Goal: Browse casually

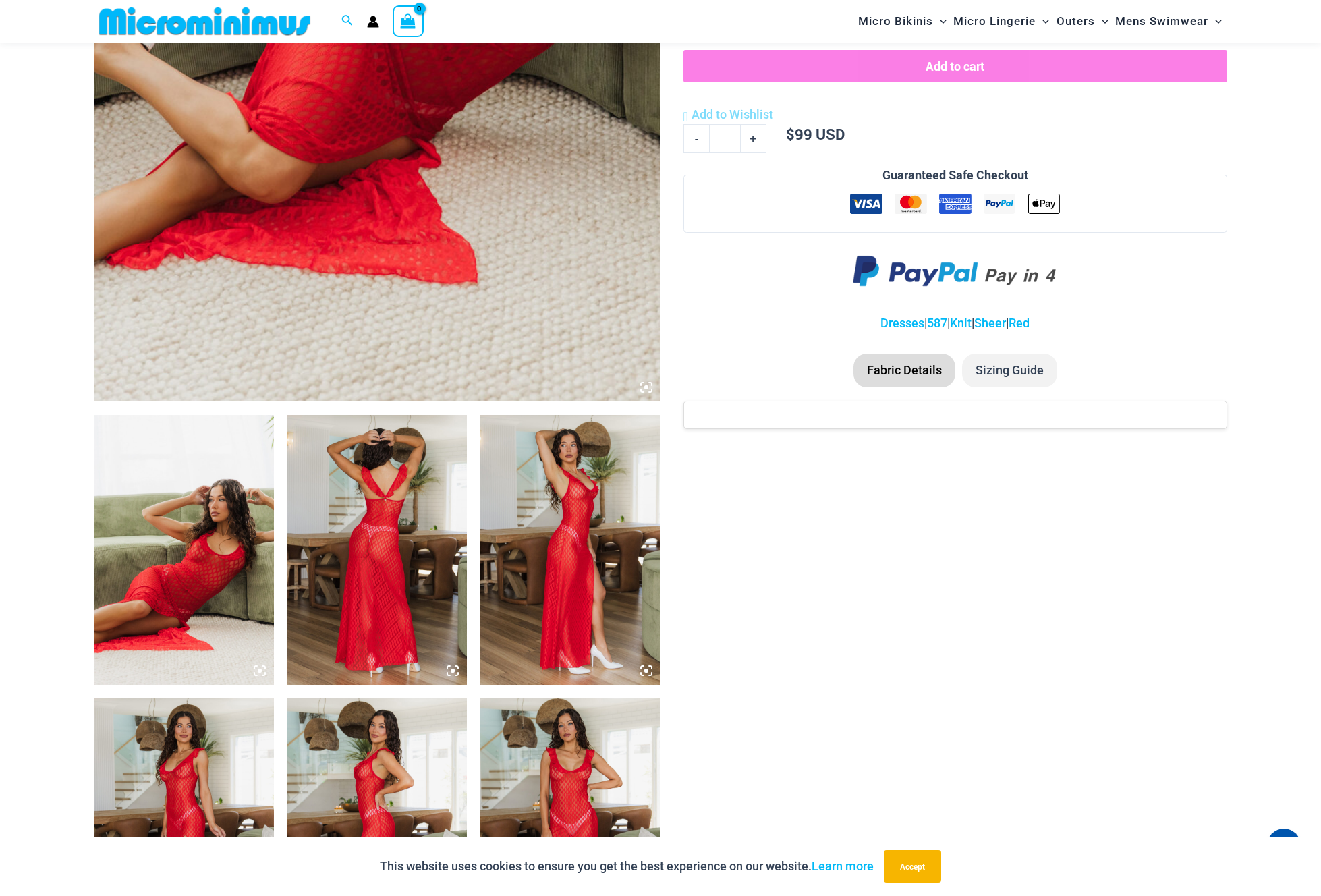
scroll to position [572, 0]
click at [246, 512] on img at bounding box center [183, 549] width 180 height 270
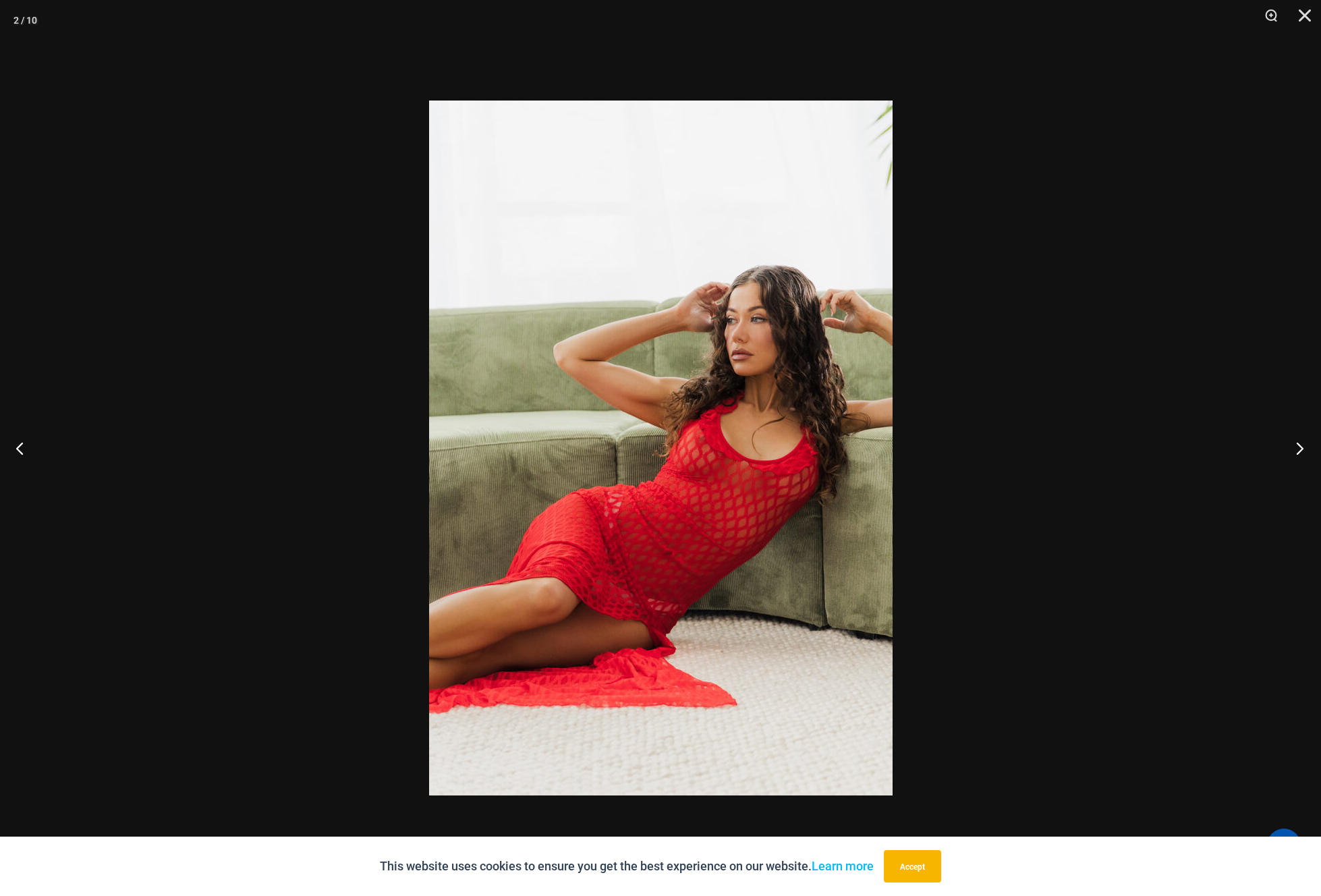
click at [1300, 449] on button "Next" at bounding box center [1295, 448] width 51 height 68
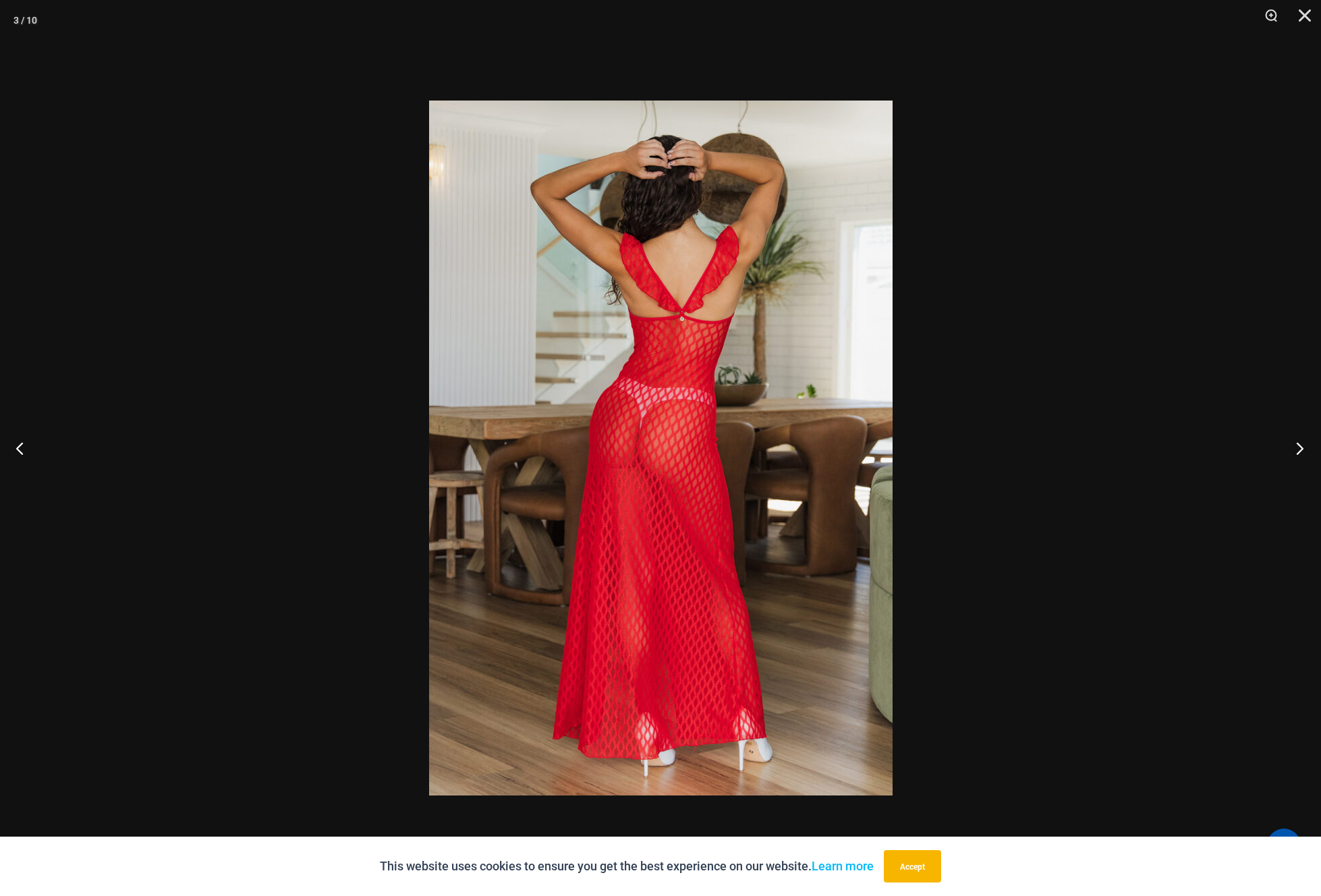
click at [1300, 449] on button "Next" at bounding box center [1295, 448] width 51 height 68
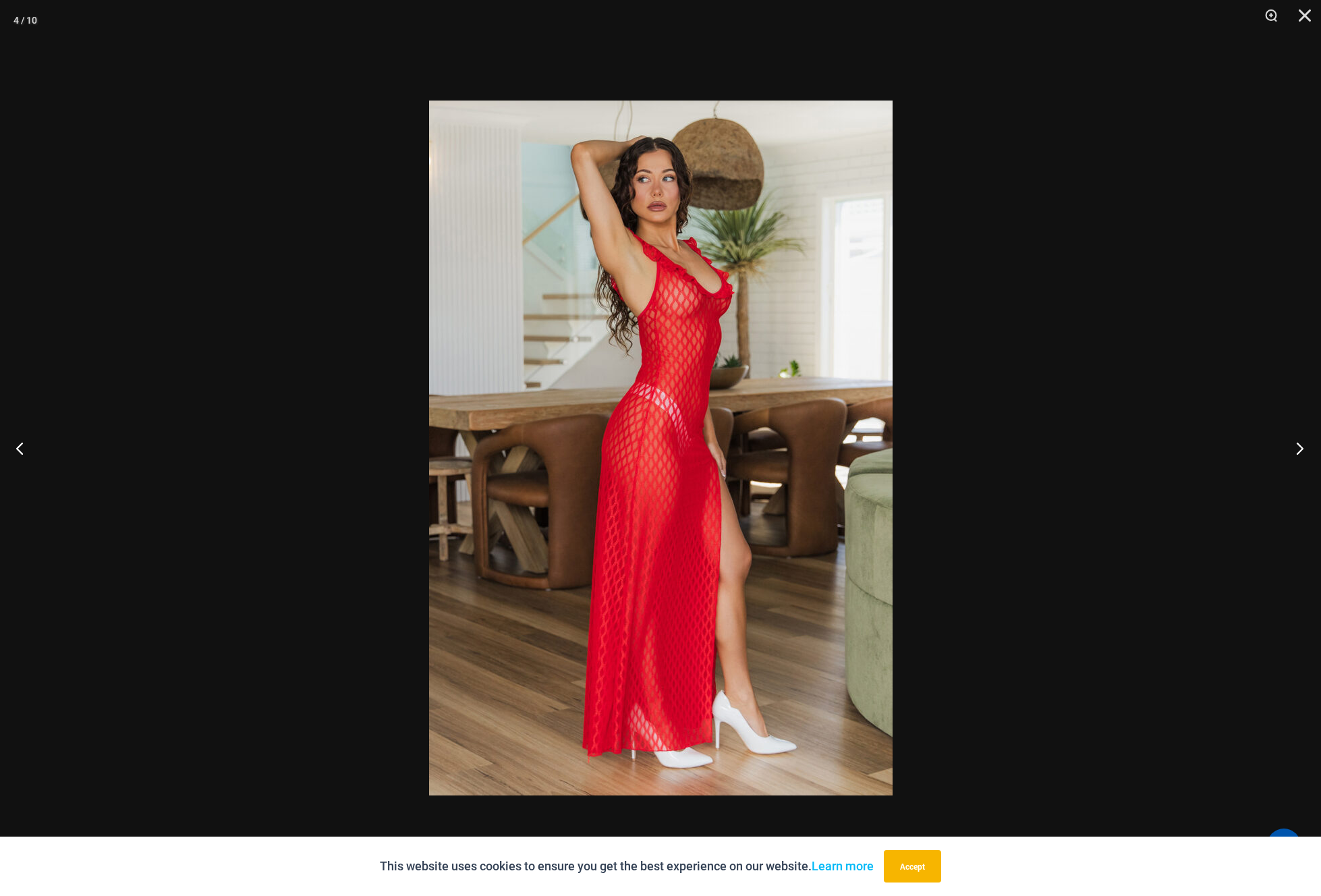
click at [1300, 449] on button "Next" at bounding box center [1295, 448] width 51 height 68
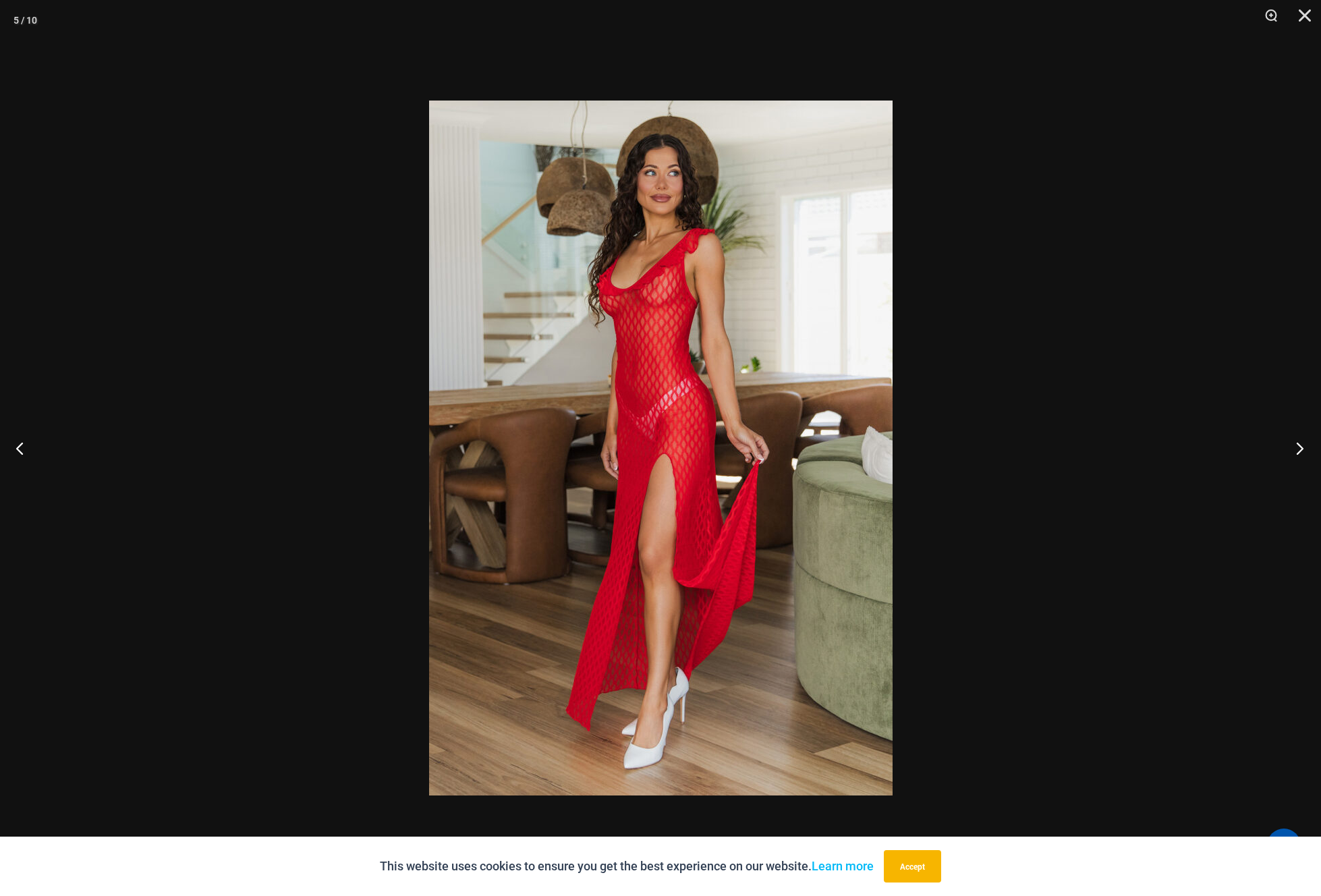
click at [1300, 449] on button "Next" at bounding box center [1295, 448] width 51 height 68
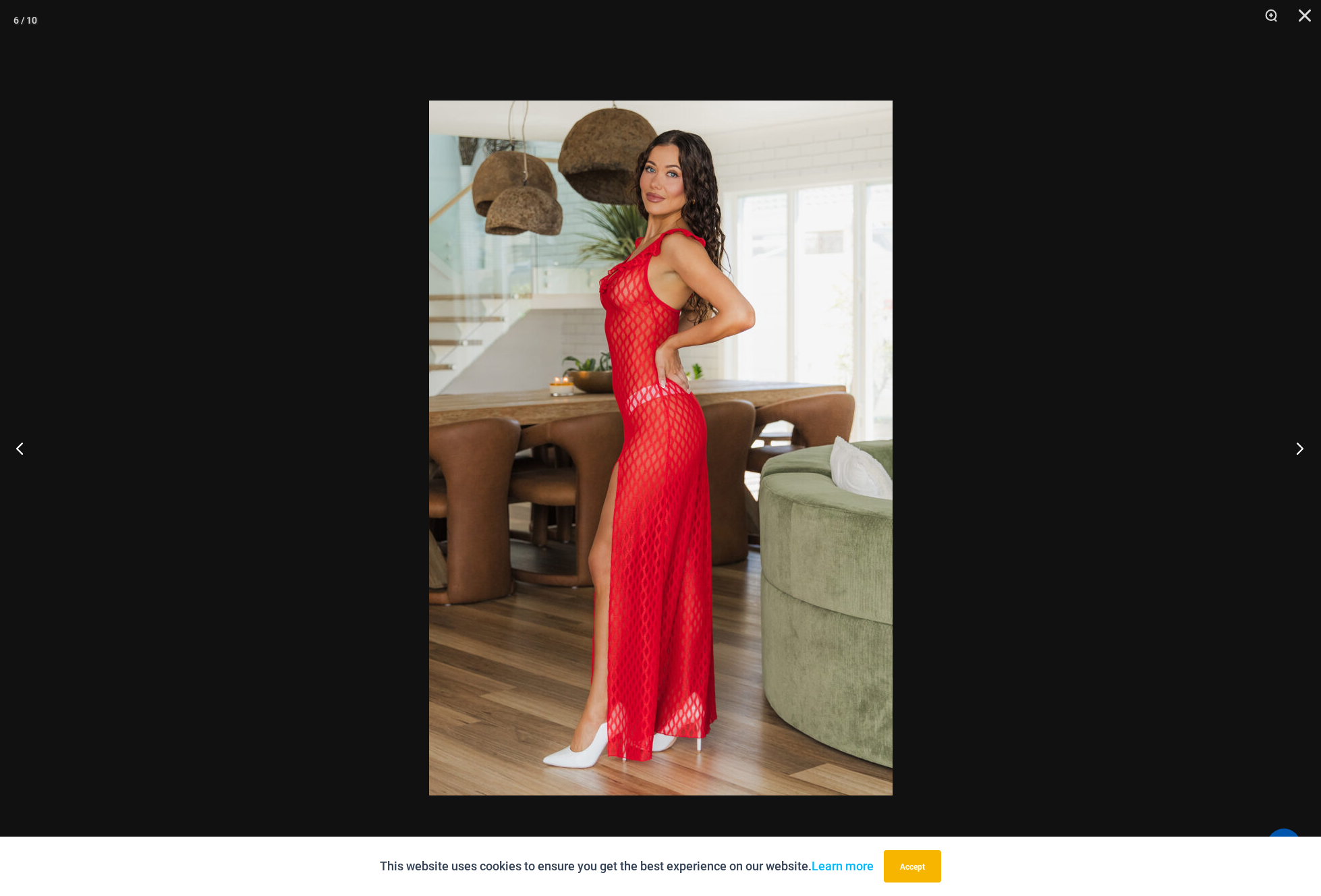
click at [1300, 449] on button "Next" at bounding box center [1295, 448] width 51 height 68
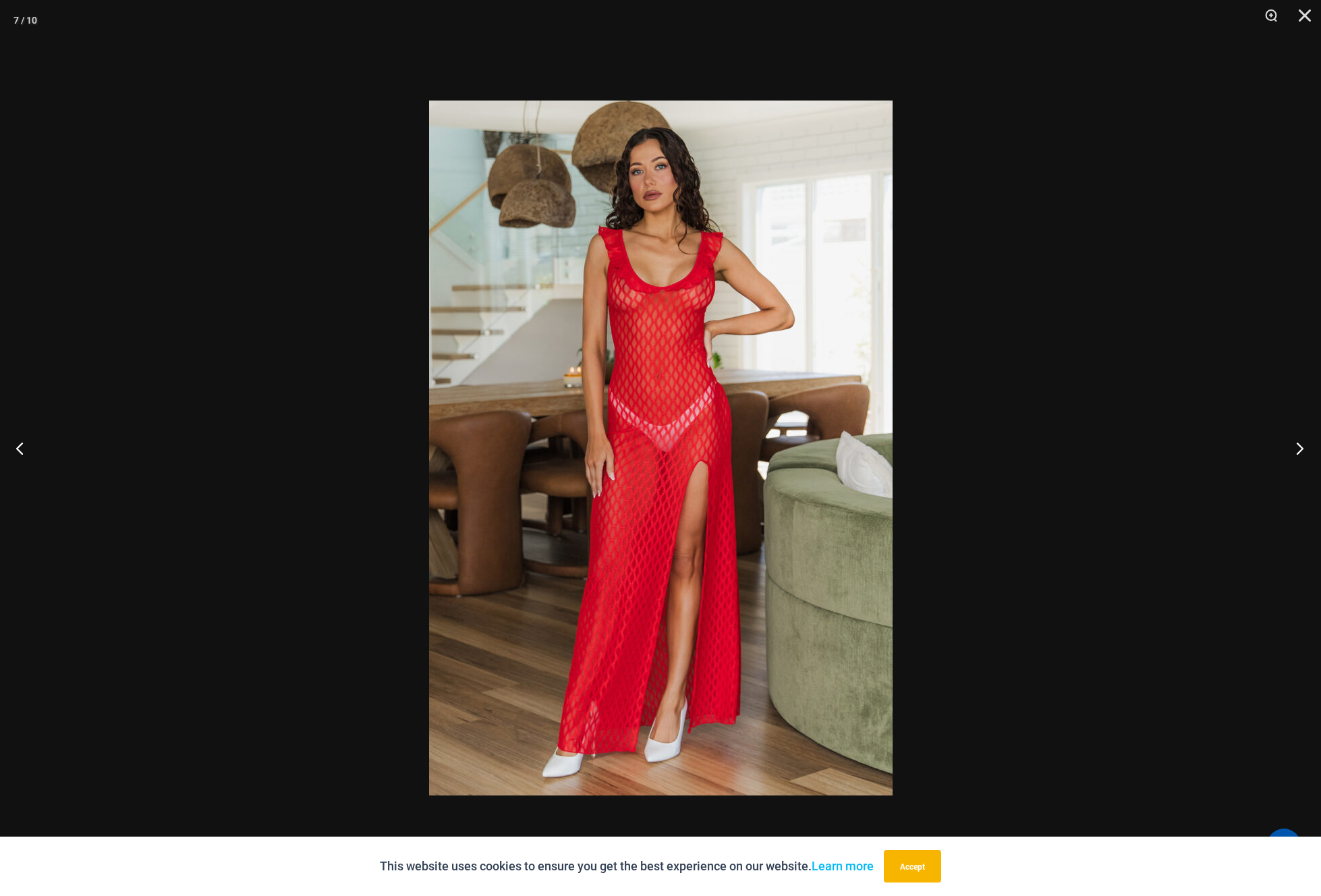
click at [1300, 449] on button "Next" at bounding box center [1295, 448] width 51 height 68
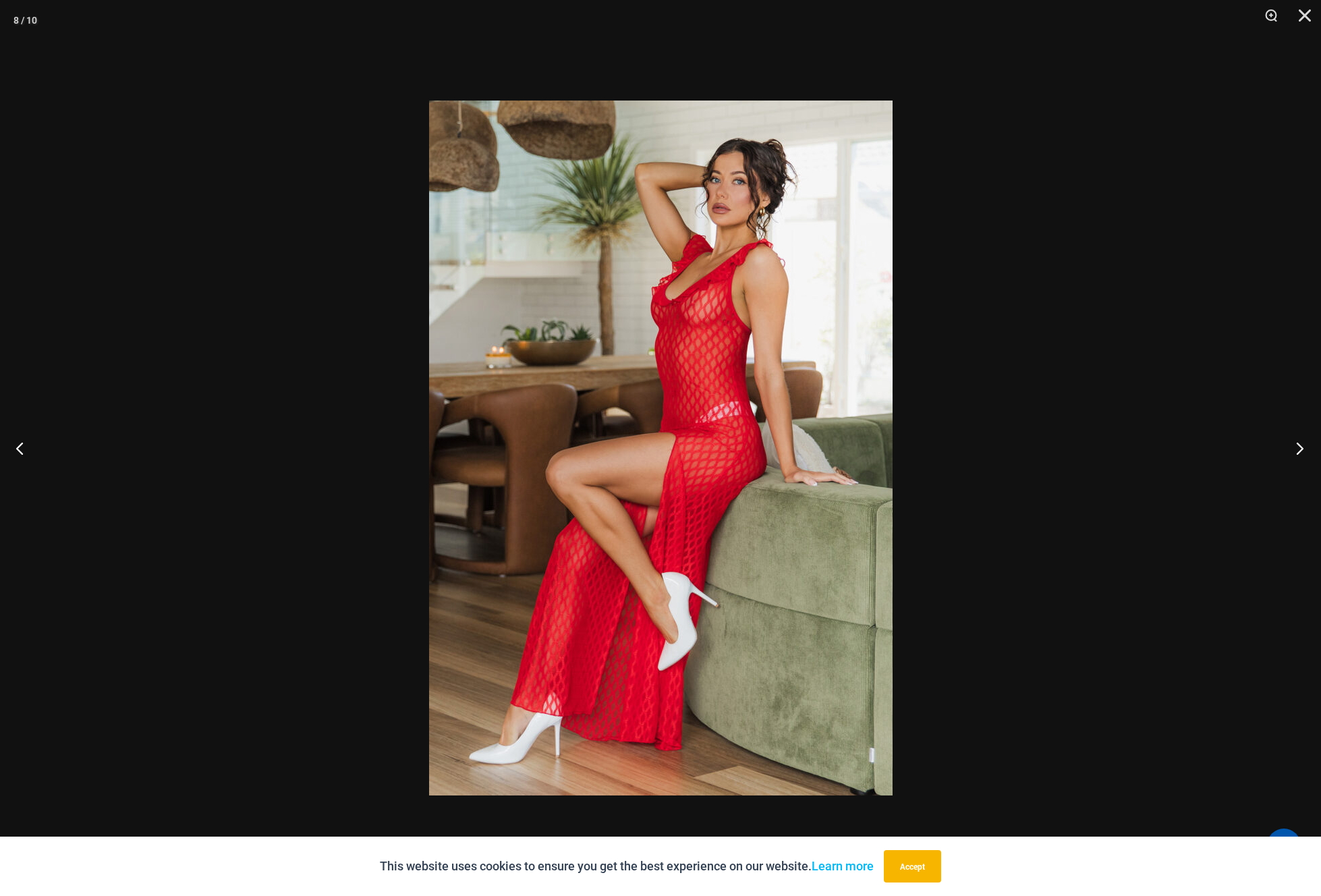
click at [1300, 449] on button "Next" at bounding box center [1295, 448] width 51 height 68
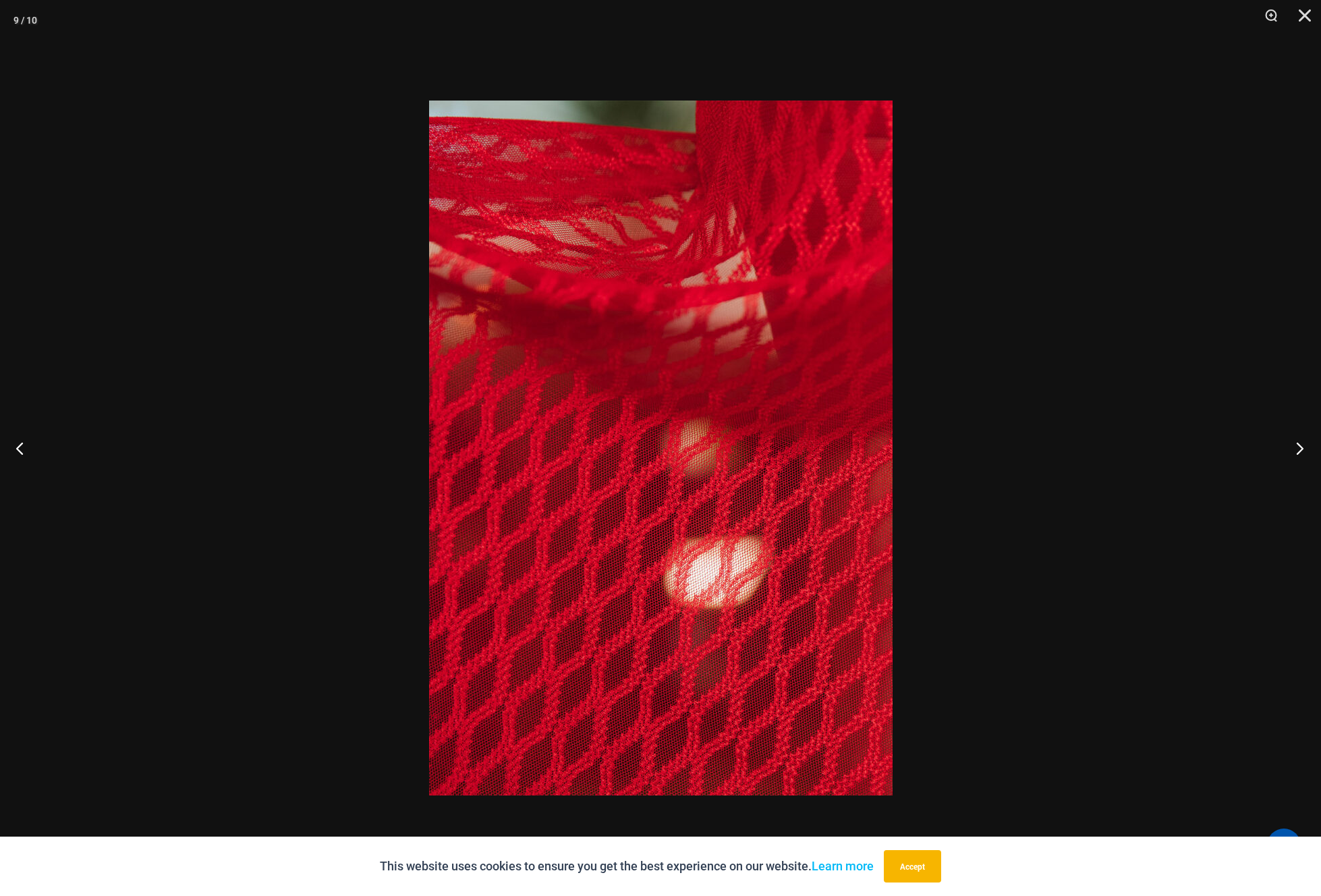
click at [1300, 449] on button "Next" at bounding box center [1295, 448] width 51 height 68
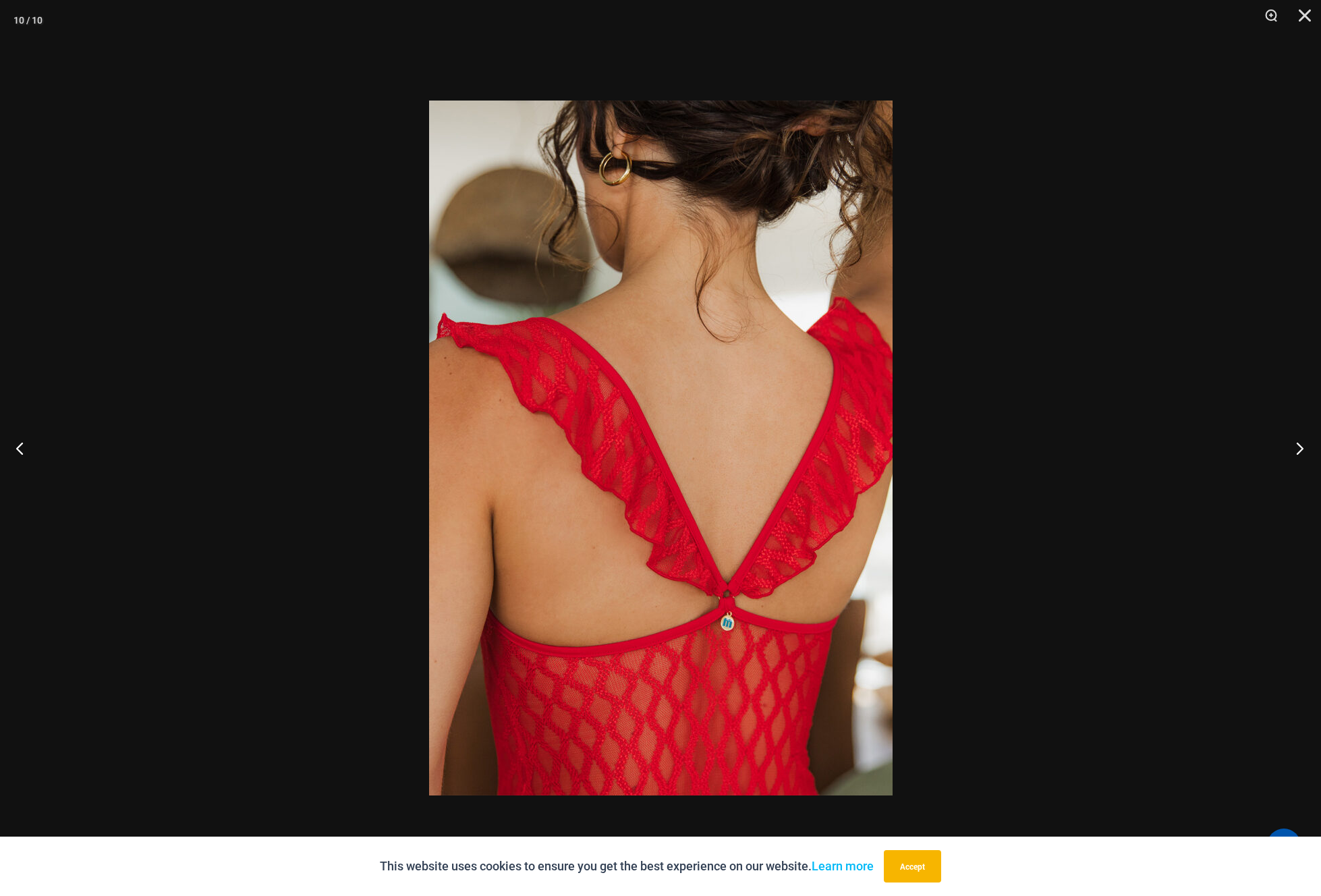
click at [1300, 449] on button "Next" at bounding box center [1295, 448] width 51 height 68
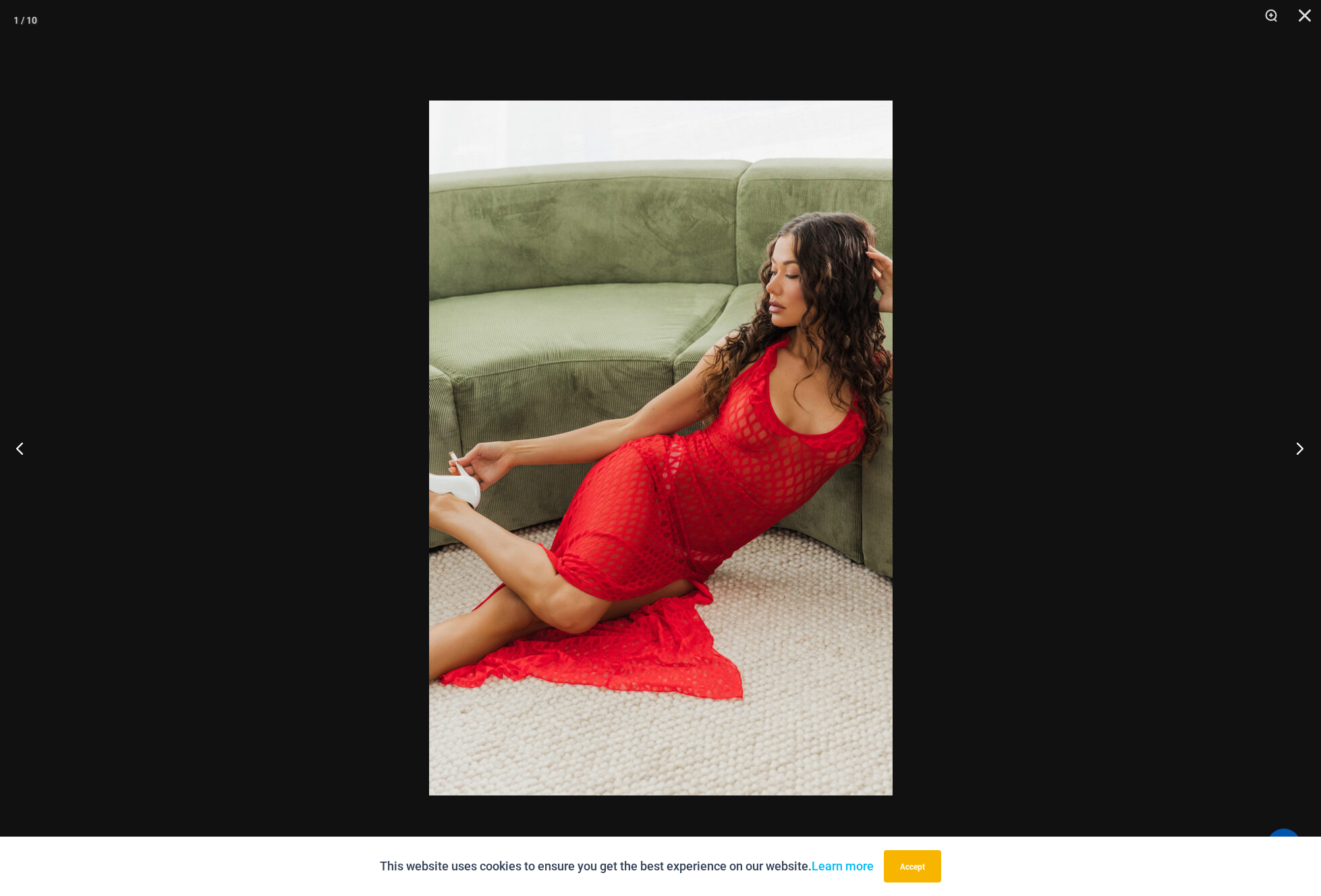
click at [1300, 449] on button "Next" at bounding box center [1295, 448] width 51 height 68
